Goal: Task Accomplishment & Management: Manage account settings

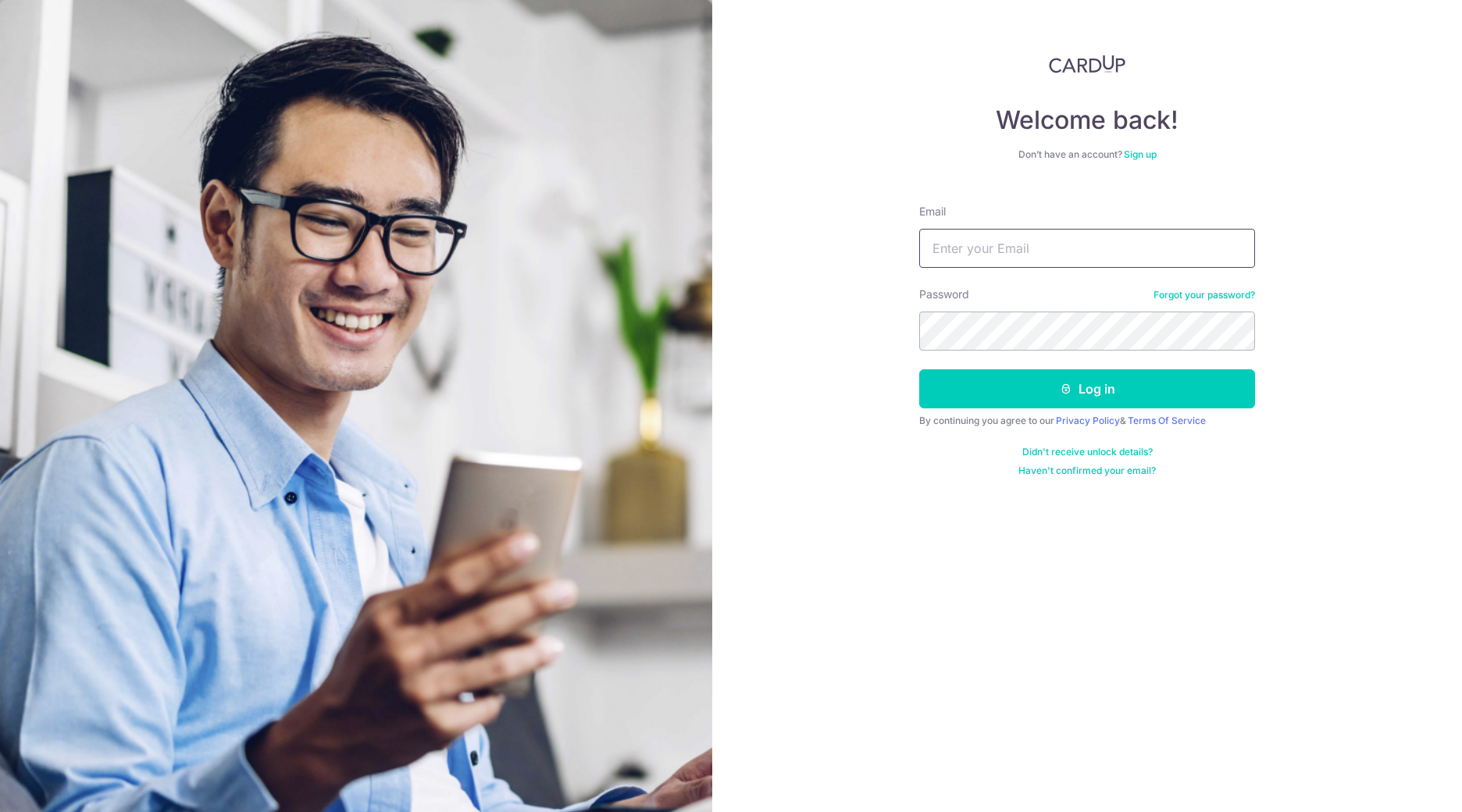
click at [934, 241] on input "Email" at bounding box center [1087, 247] width 336 height 39
type input "[PERSON_NAME][EMAIL_ADDRESS][DOMAIN_NAME]"
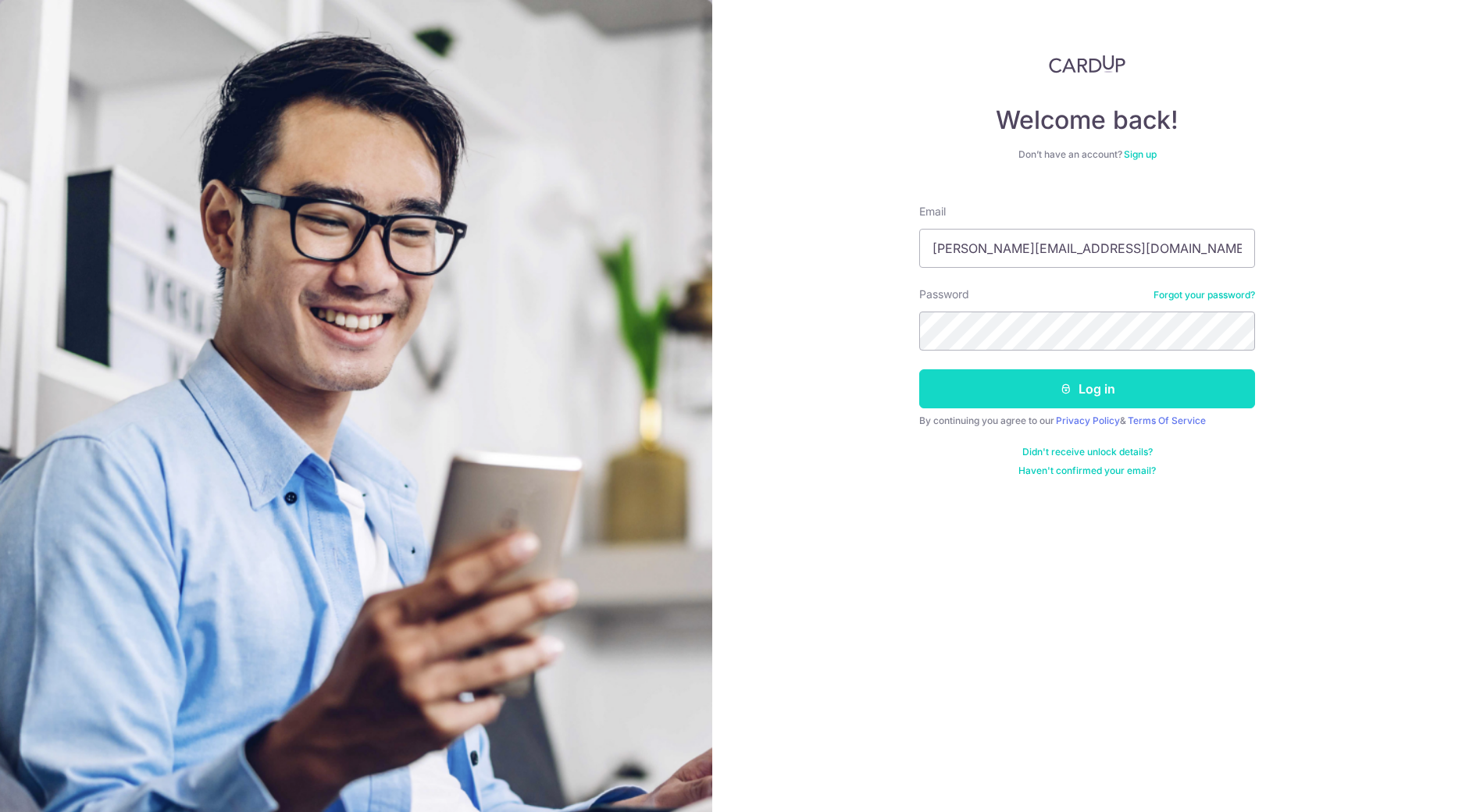
click at [1005, 402] on button "Log in" at bounding box center [1087, 389] width 336 height 39
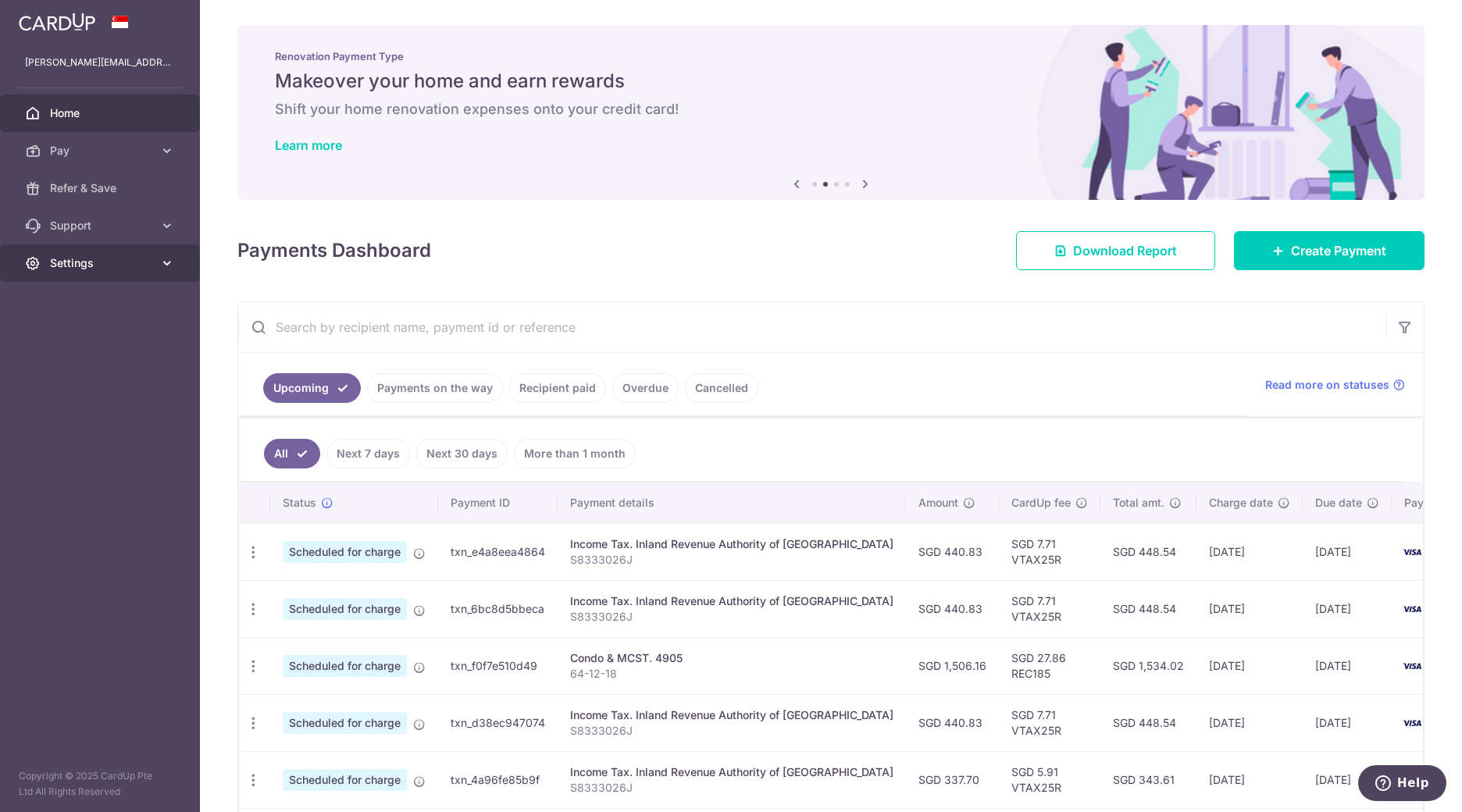
click at [89, 264] on span "Settings" at bounding box center [101, 263] width 103 height 16
click at [49, 104] on link "Home" at bounding box center [99, 113] width 200 height 38
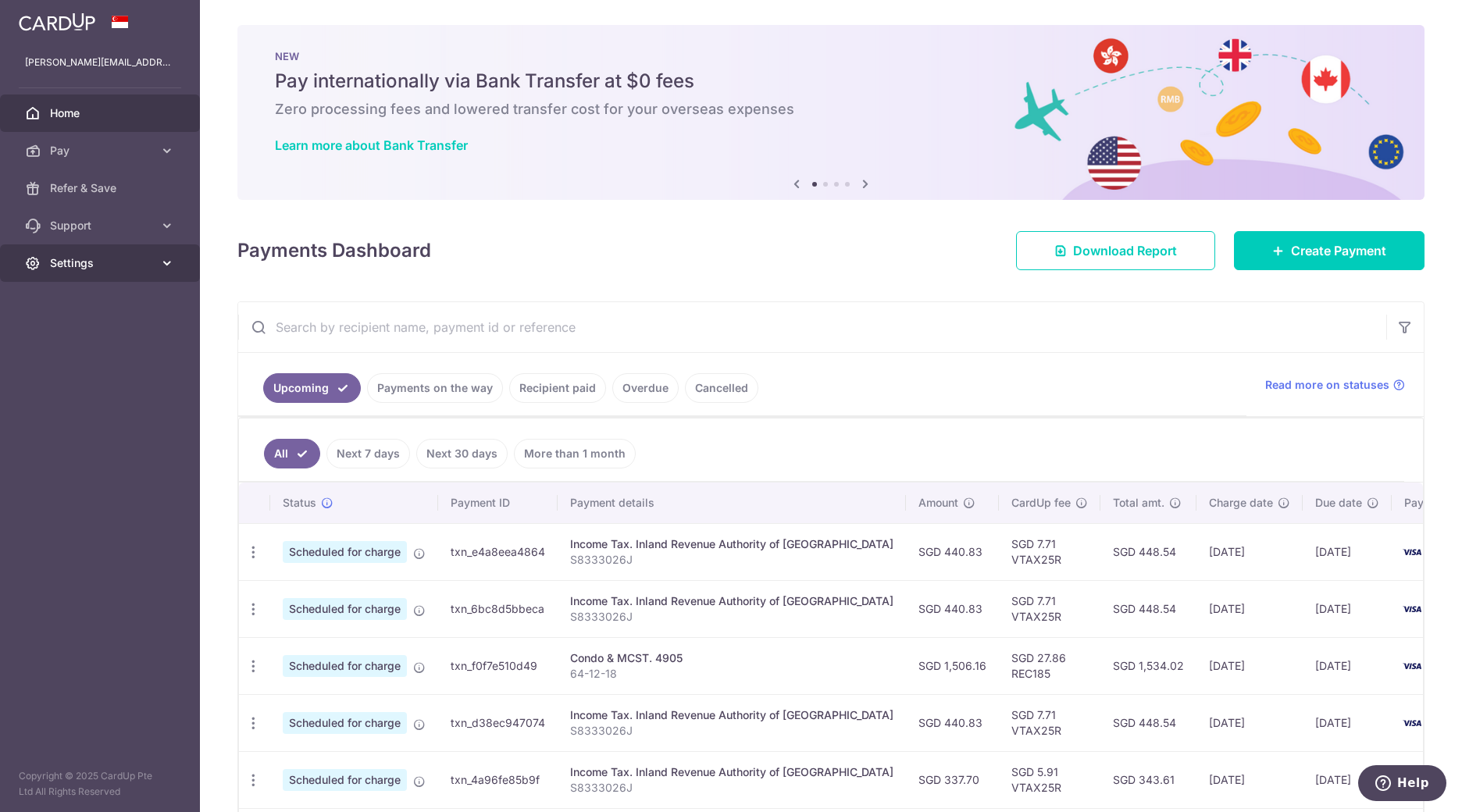
click at [79, 259] on span "Settings" at bounding box center [101, 263] width 103 height 16
click at [76, 339] on span "Logout" at bounding box center [101, 338] width 103 height 16
